Goal: Find specific page/section: Find specific page/section

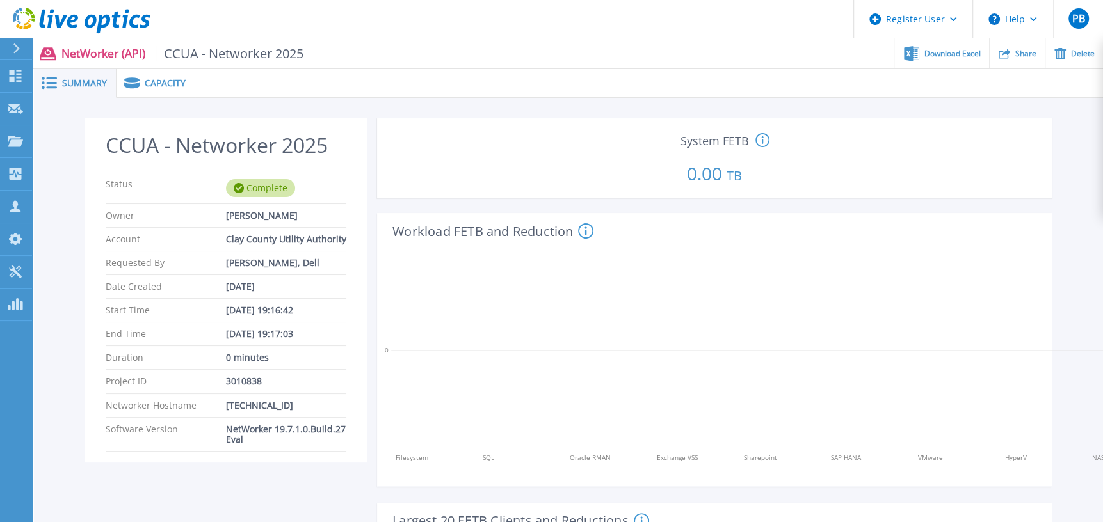
click at [171, 79] on span "Capacity" at bounding box center [165, 83] width 41 height 9
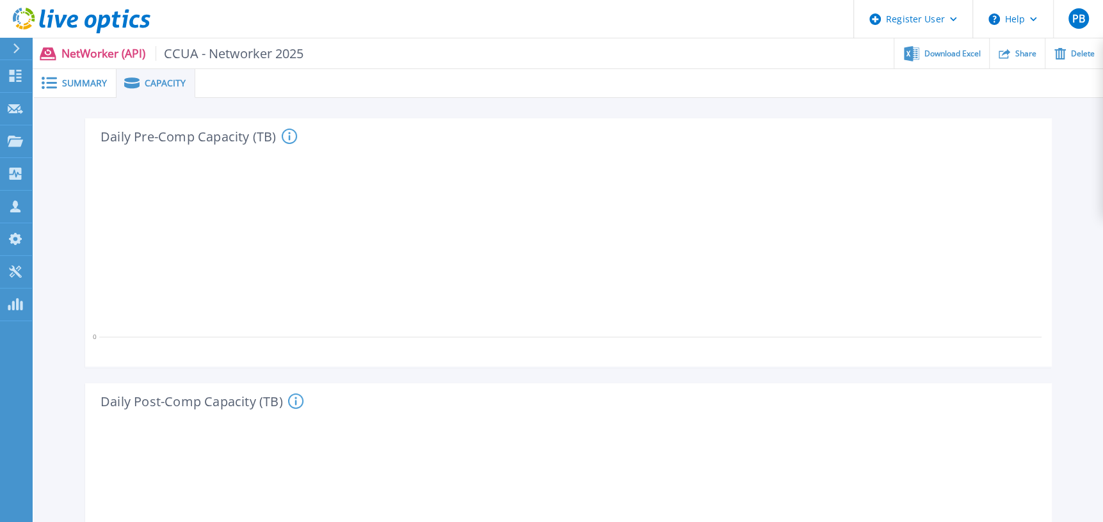
click at [78, 83] on span "Summary" at bounding box center [84, 83] width 45 height 9
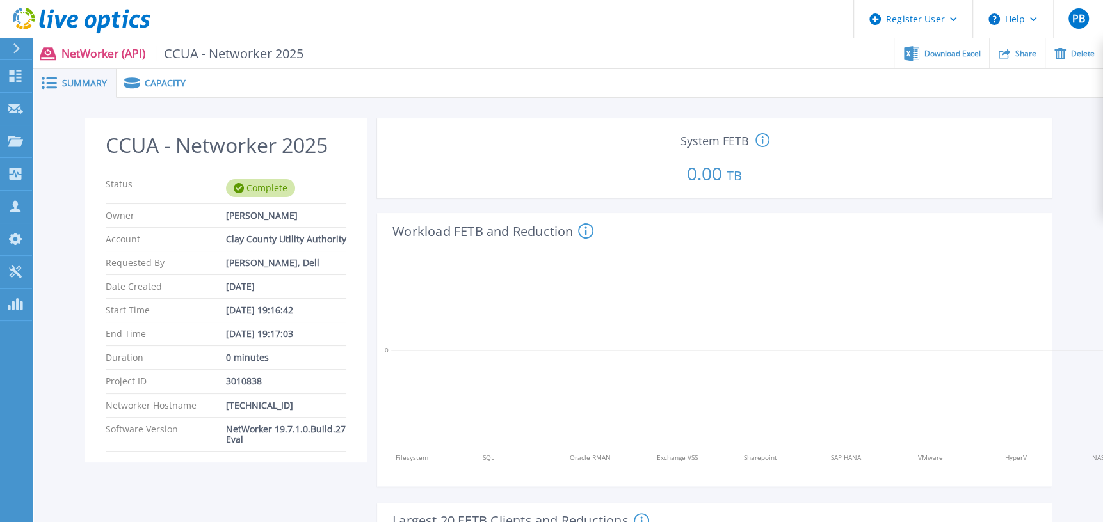
click at [18, 49] on icon at bounding box center [16, 49] width 6 height 10
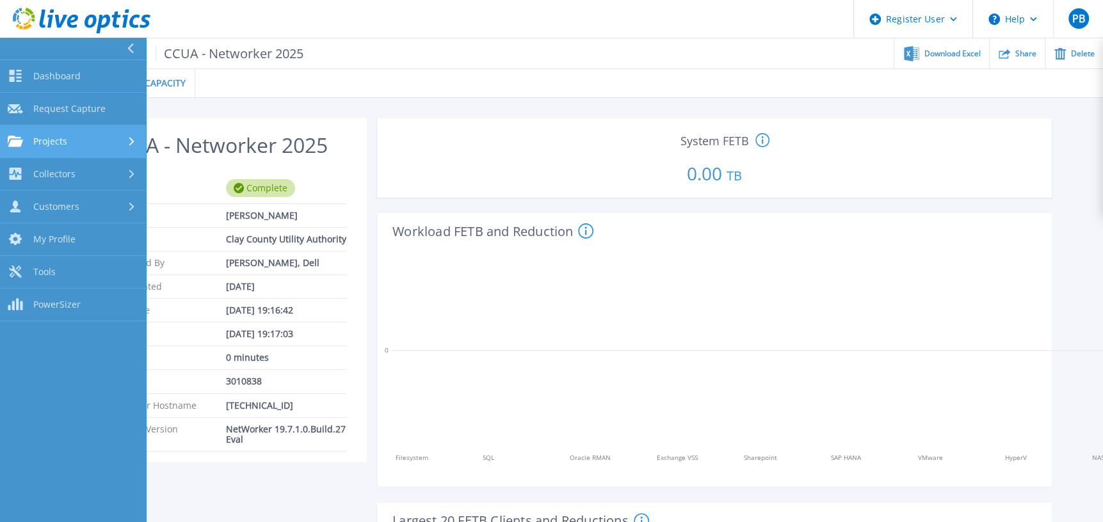
click at [53, 145] on span "Projects" at bounding box center [50, 142] width 34 height 12
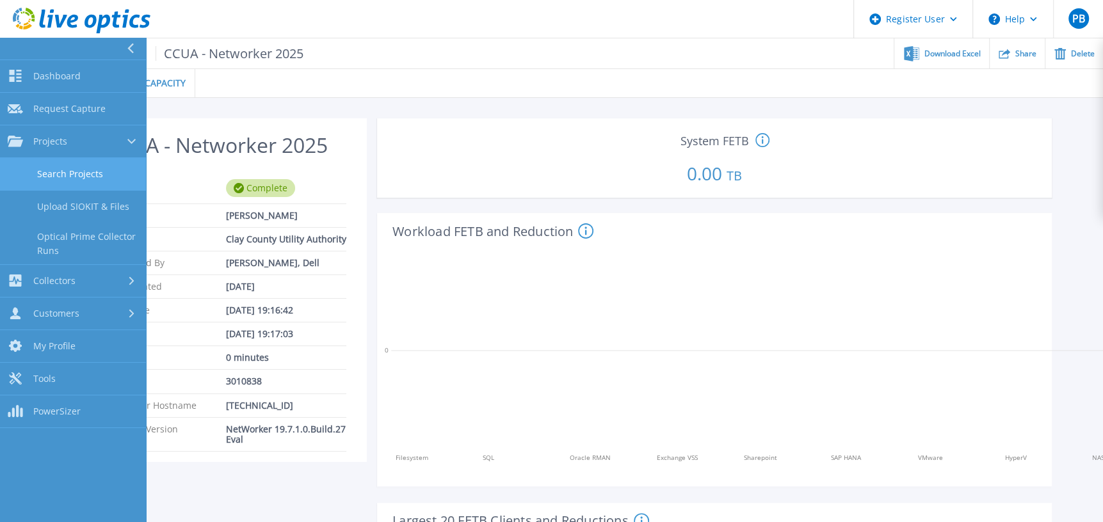
click at [68, 171] on link "Search Projects" at bounding box center [73, 174] width 146 height 33
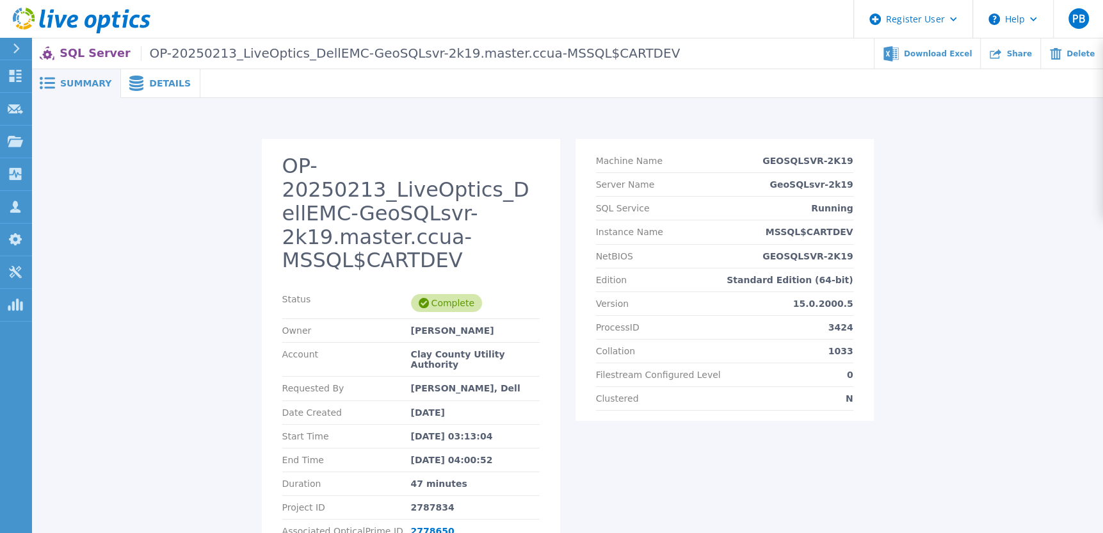
click at [156, 80] on span "Details" at bounding box center [170, 83] width 42 height 9
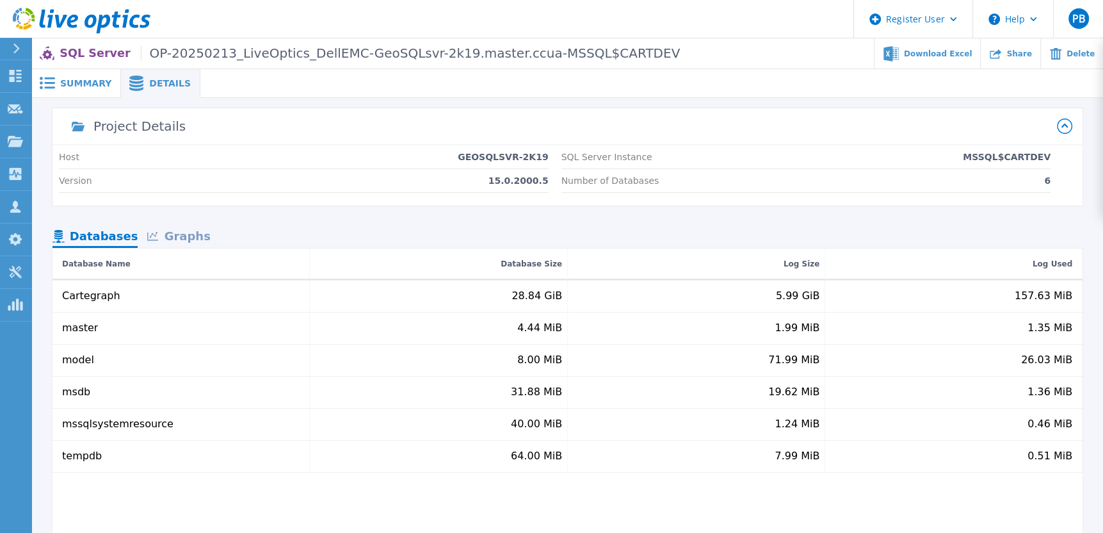
click at [13, 47] on icon at bounding box center [16, 49] width 7 height 10
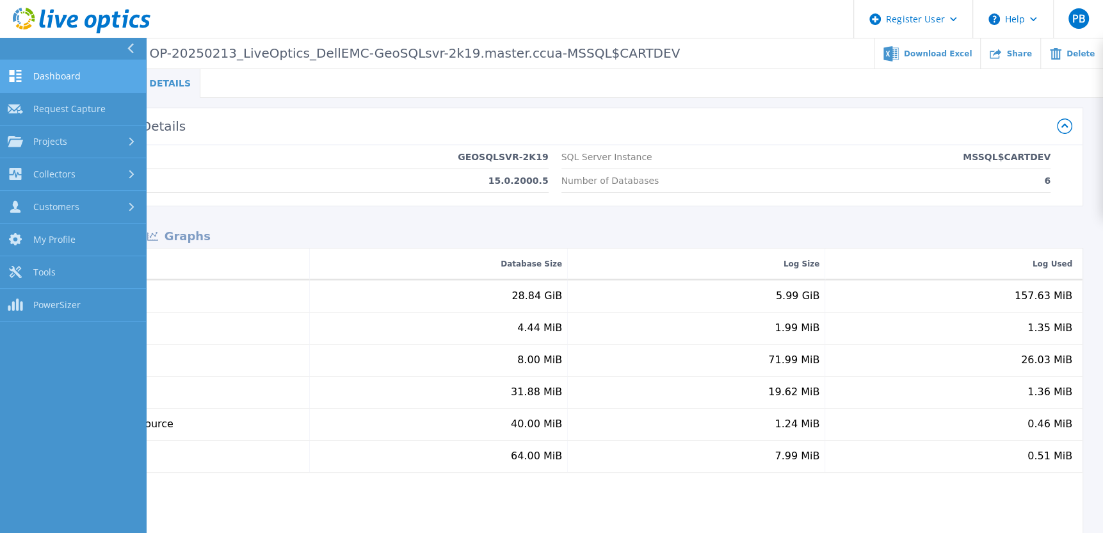
click at [58, 70] on span "Dashboard" at bounding box center [56, 76] width 47 height 12
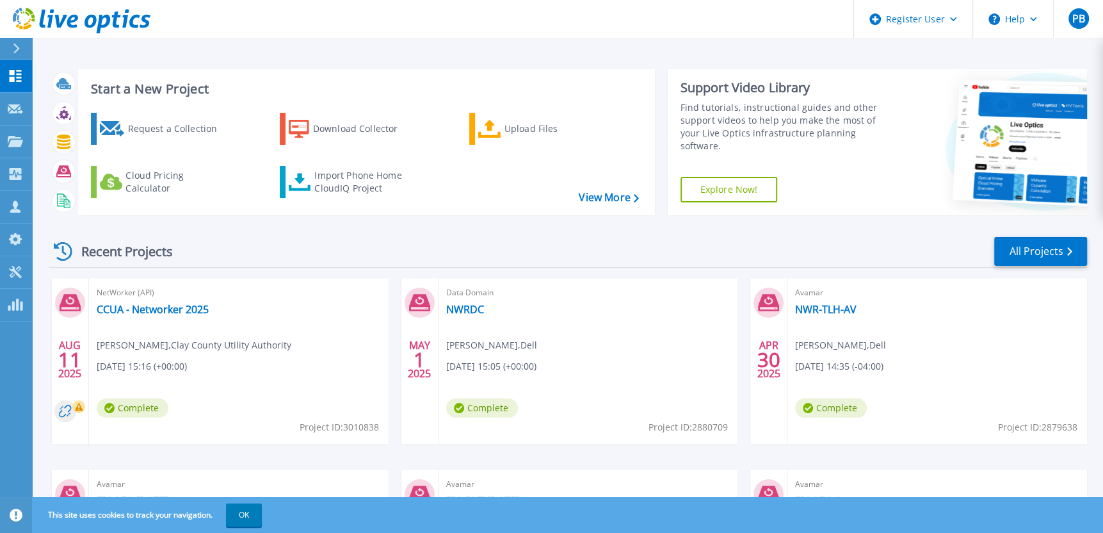
click at [19, 48] on icon at bounding box center [16, 49] width 6 height 10
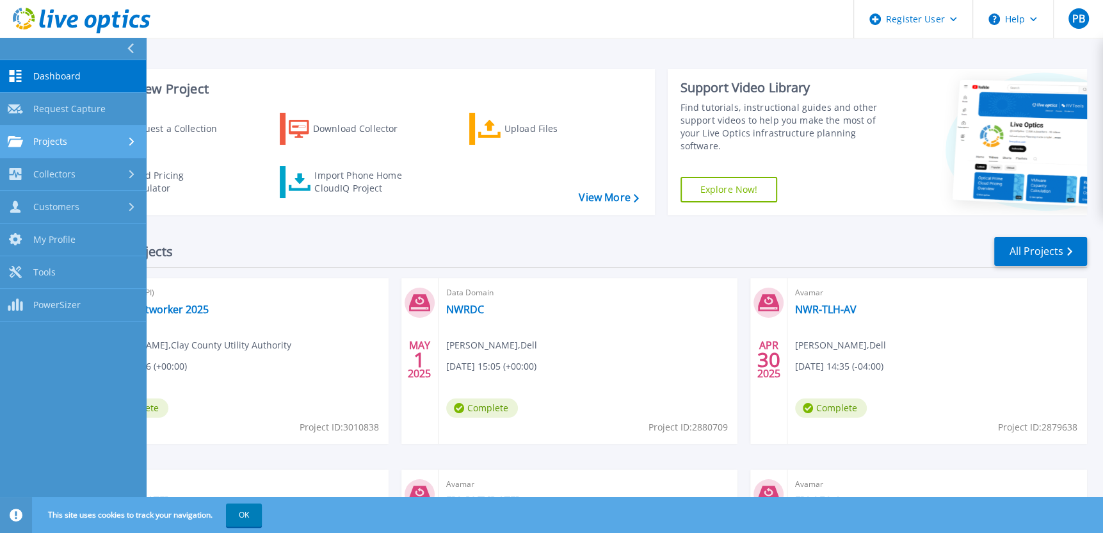
click at [49, 141] on span "Projects" at bounding box center [50, 142] width 34 height 12
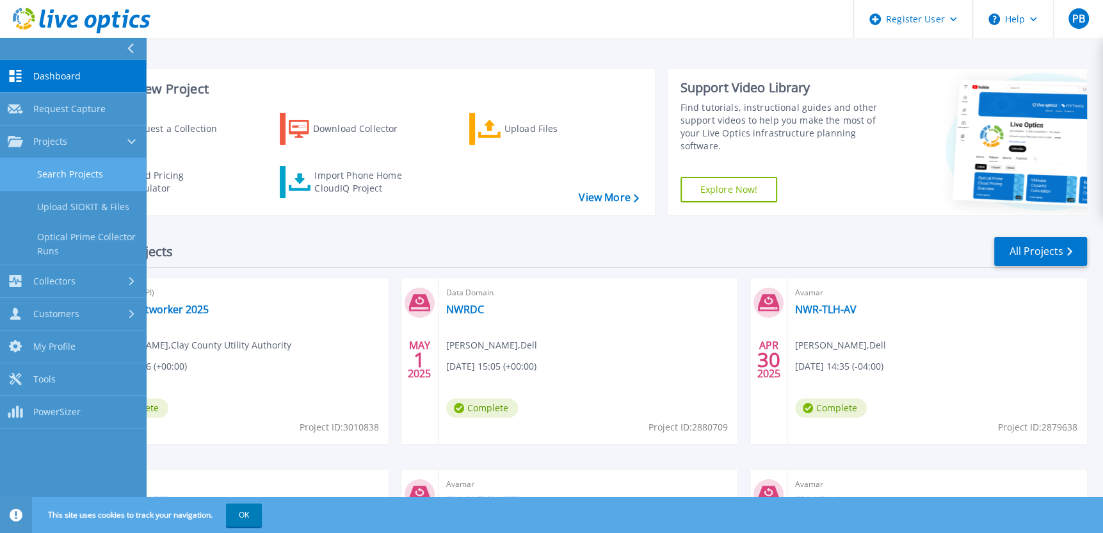
click at [63, 166] on link "Search Projects" at bounding box center [73, 174] width 146 height 33
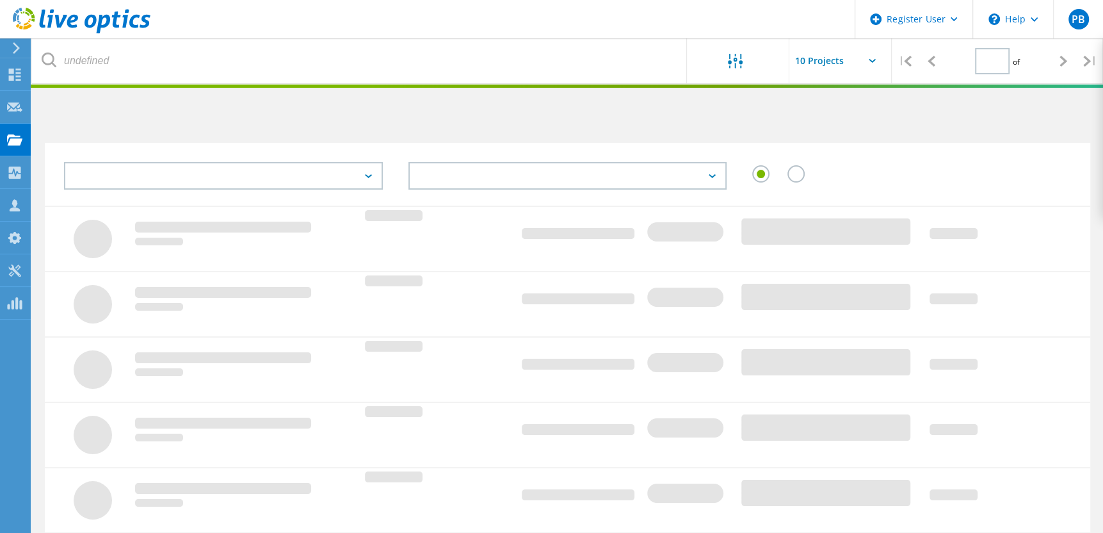
type input "1"
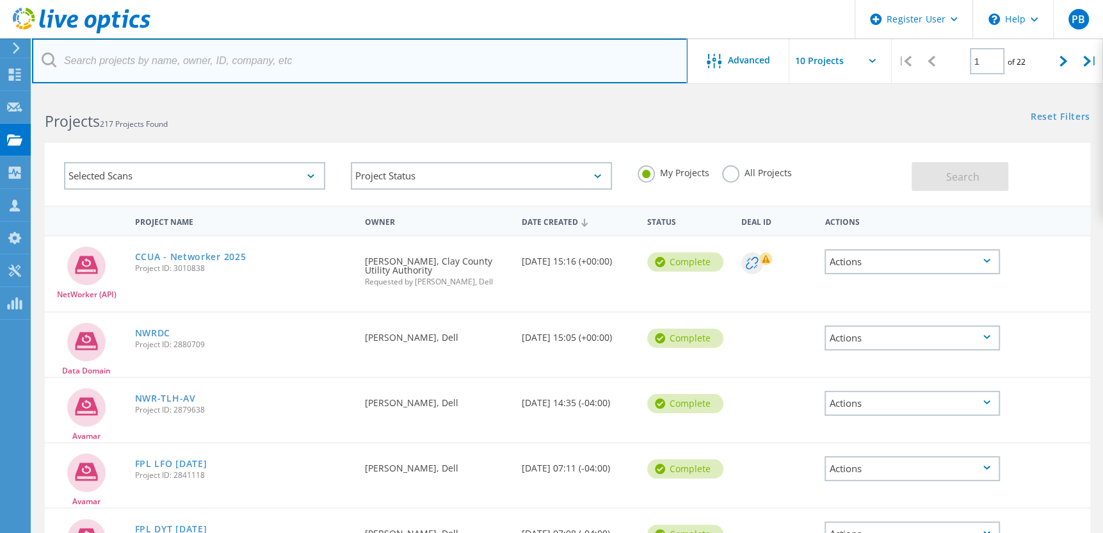
click at [234, 63] on input "text" at bounding box center [360, 60] width 656 height 45
type input "CCUA"
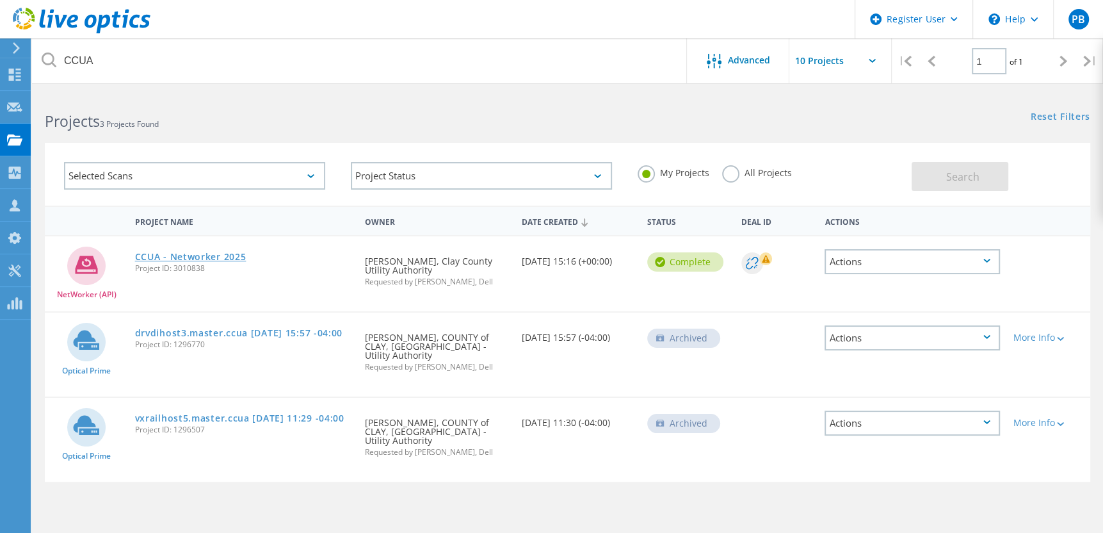
click at [232, 253] on link "CCUA - Networker 2025" at bounding box center [190, 256] width 111 height 9
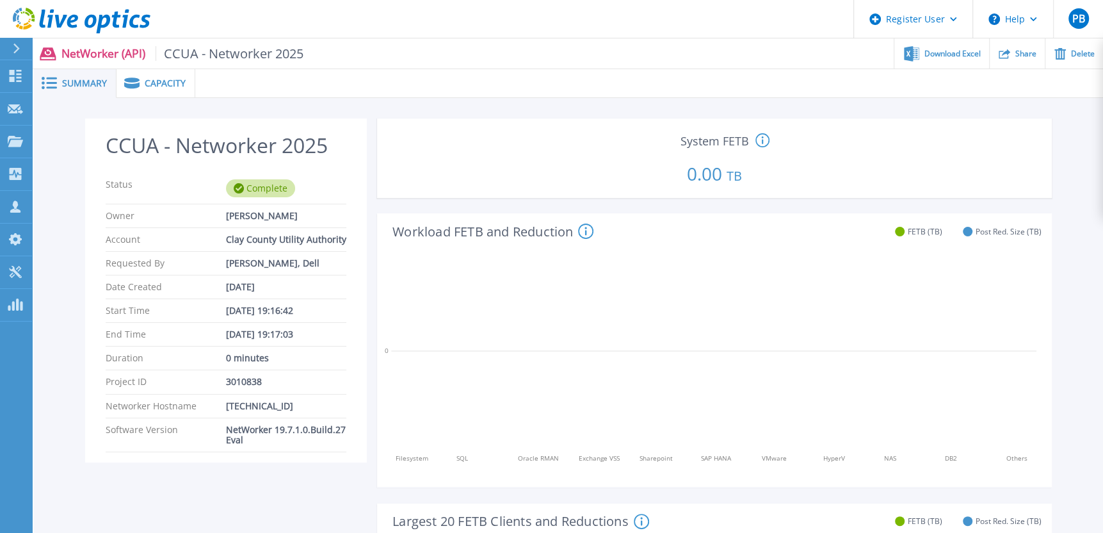
click at [166, 80] on span "Capacity" at bounding box center [165, 83] width 41 height 9
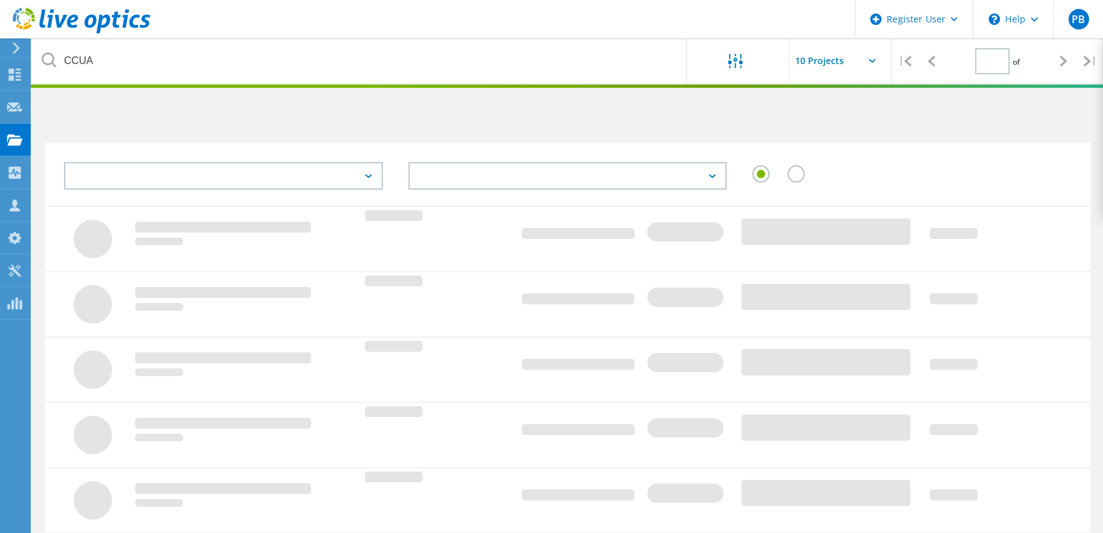
type input "1"
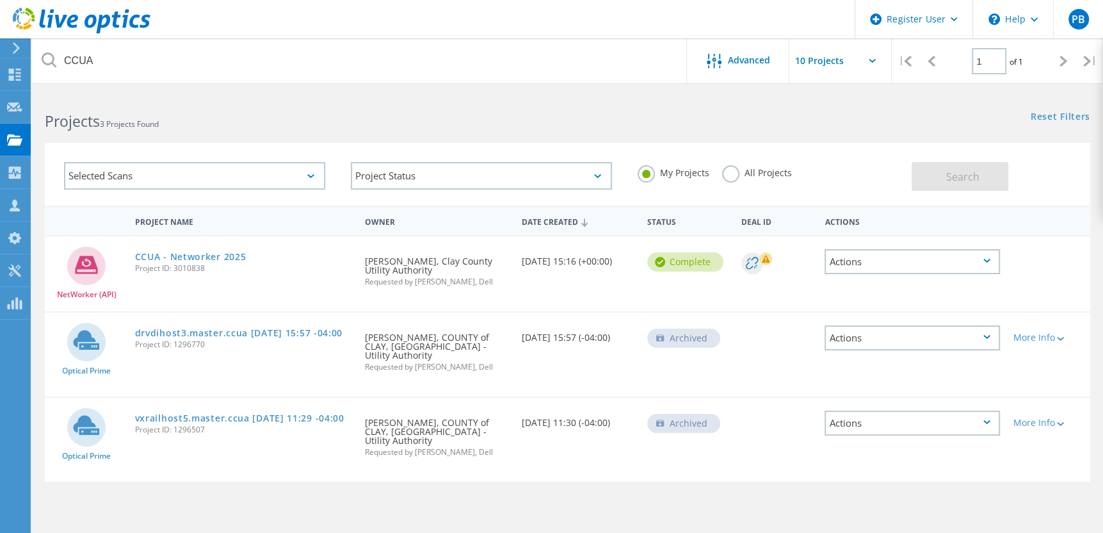
click at [731, 169] on label "All Projects" at bounding box center [757, 171] width 70 height 12
click at [0, 0] on input "All Projects" at bounding box center [0, 0] width 0 height 0
click at [957, 176] on span "Search" at bounding box center [962, 177] width 33 height 14
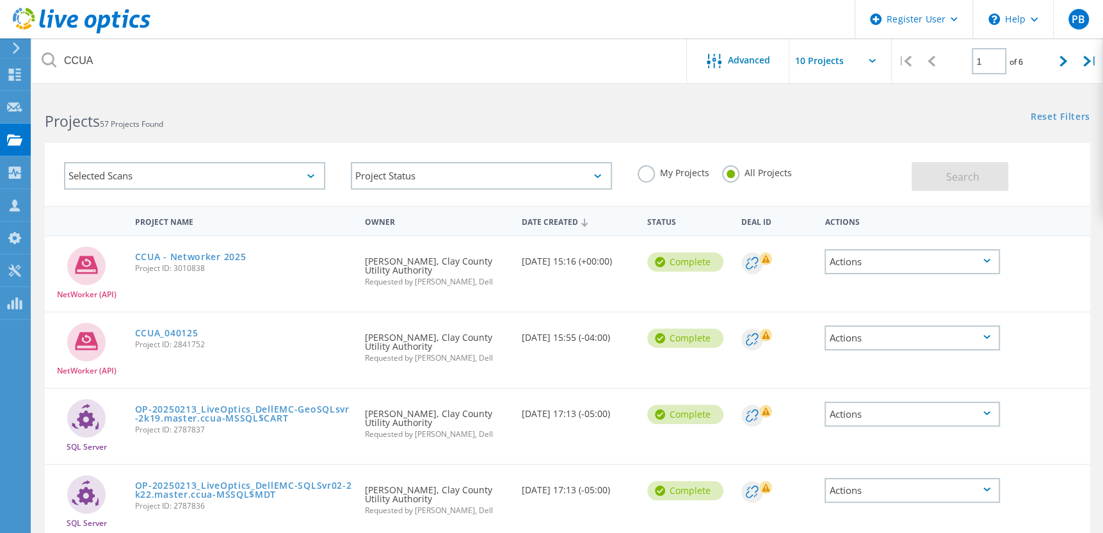
click at [987, 259] on icon at bounding box center [986, 261] width 7 height 4
click at [867, 233] on div "Project Details" at bounding box center [912, 232] width 173 height 20
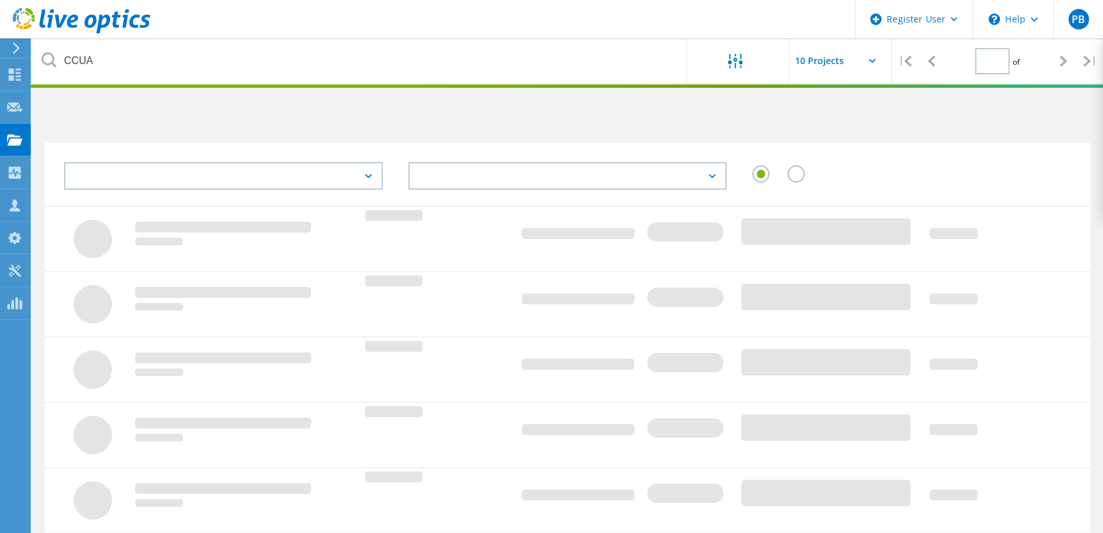
type input "1"
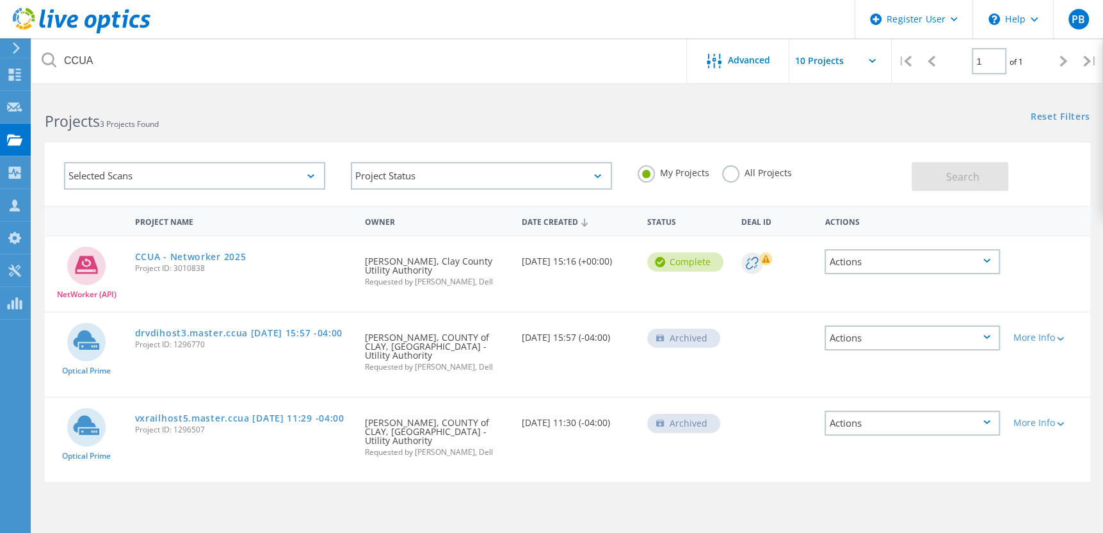
click at [727, 173] on label "All Projects" at bounding box center [757, 171] width 70 height 12
click at [0, 0] on input "All Projects" at bounding box center [0, 0] width 0 height 0
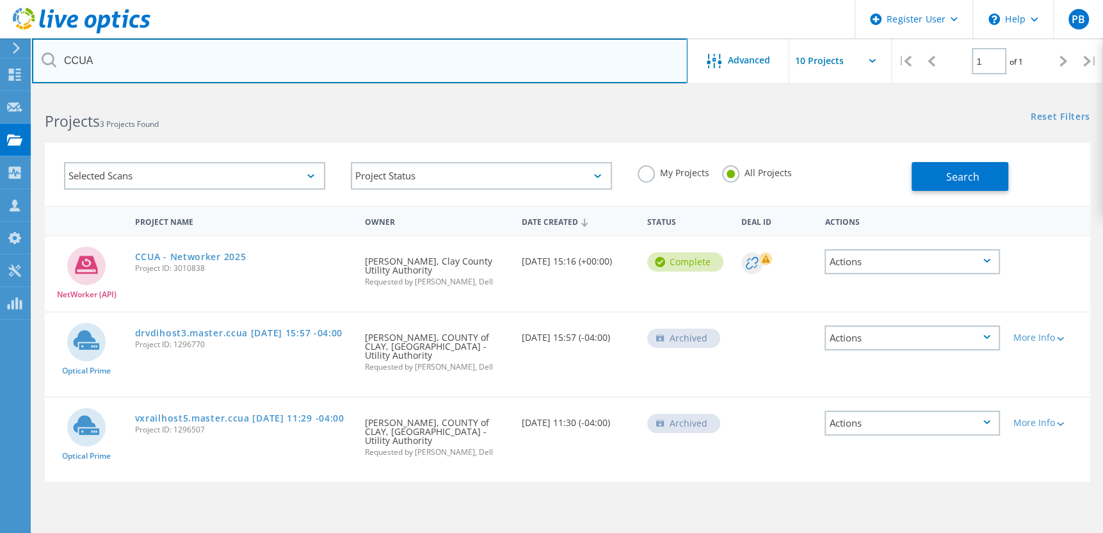
click at [380, 55] on input "CCUA" at bounding box center [360, 60] width 656 height 45
